Goal: Task Accomplishment & Management: Use online tool/utility

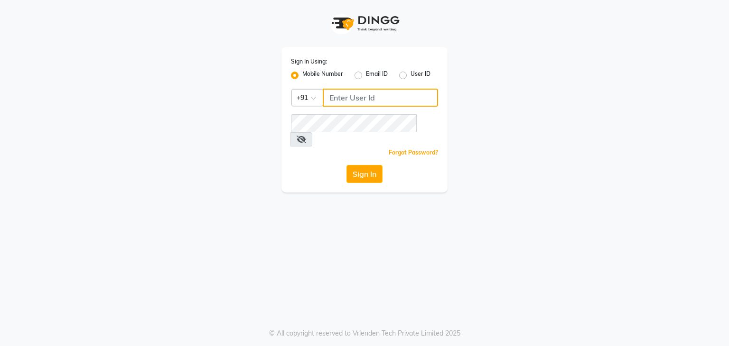
click at [339, 100] on input "Username" at bounding box center [380, 98] width 115 height 18
type input "9111223307"
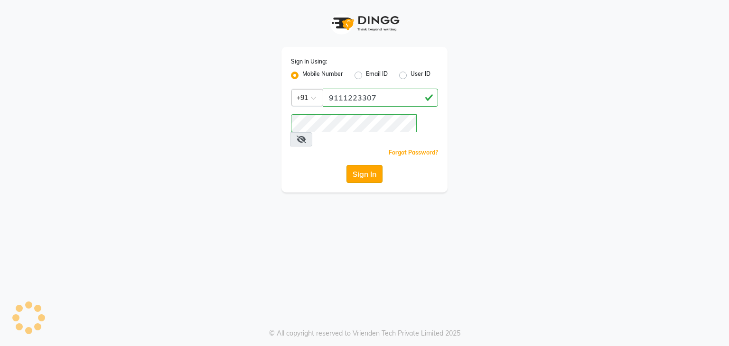
click at [367, 165] on button "Sign In" at bounding box center [364, 174] width 36 height 18
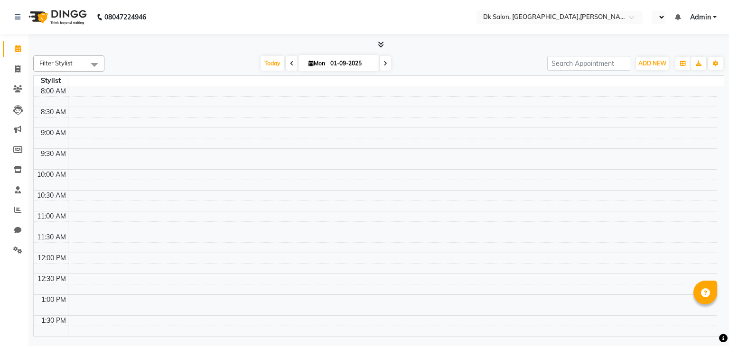
click at [237, 341] on div "08047224946 Select Location × Dk Salon, [GEOGRAPHIC_DATA],[PERSON_NAME] Nagar N…" at bounding box center [364, 173] width 729 height 346
click at [18, 47] on icon at bounding box center [18, 48] width 6 height 7
click at [20, 8] on link at bounding box center [19, 17] width 9 height 27
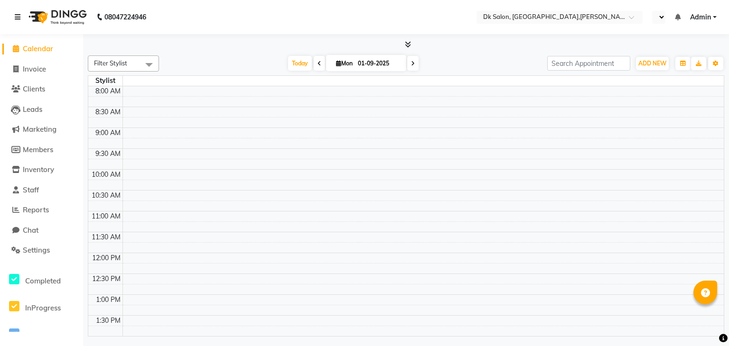
click at [147, 118] on td at bounding box center [446, 122] width 649 height 10
